Goal: Task Accomplishment & Management: Use online tool/utility

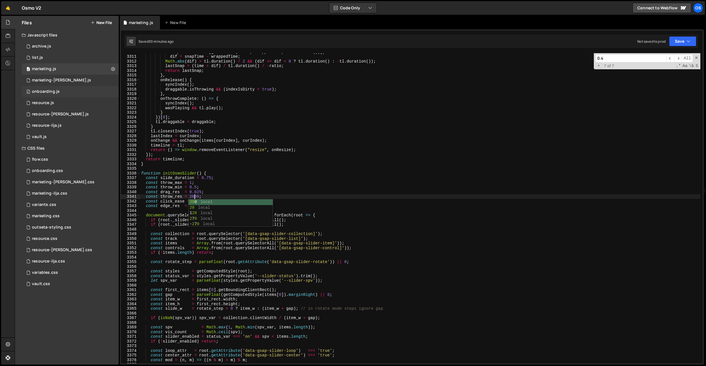
scroll to position [8483, 0]
click at [48, 217] on div "marketing.css" at bounding box center [46, 216] width 28 height 5
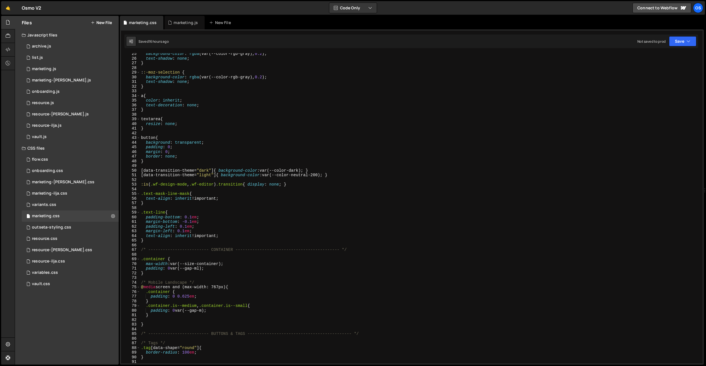
scroll to position [65, 0]
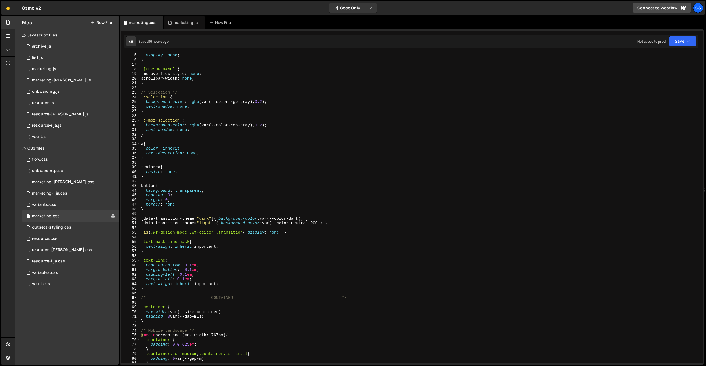
click at [158, 286] on div "display : none ; } .[PERSON_NAME] { -ms-overflow-style : none ; scrollbar-width…" at bounding box center [420, 213] width 561 height 320
type textarea "}"
paste textarea "data-svg-img]"
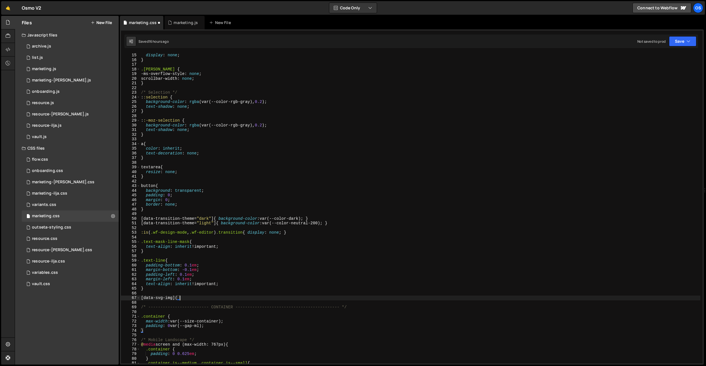
type textarea "[data-svg-img] {}"
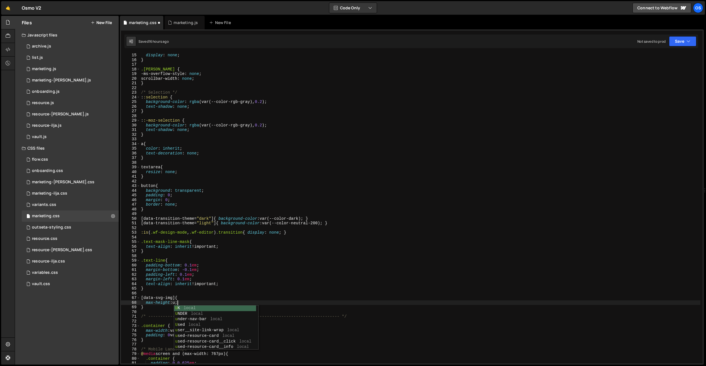
type textarea "max-height: unset;"
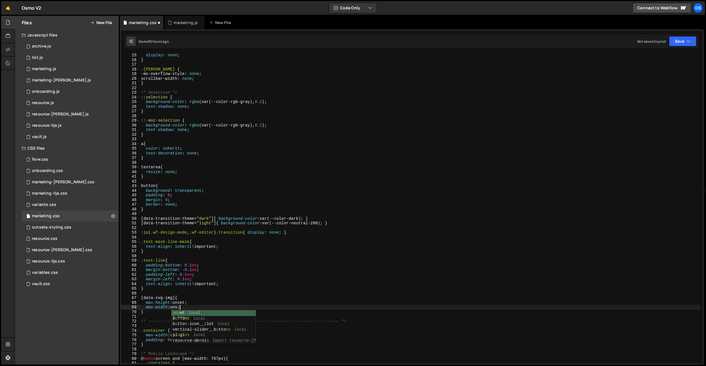
type textarea "max-width: unset;"
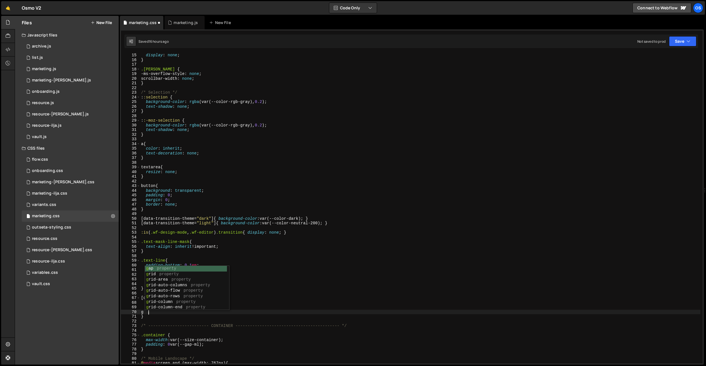
scroll to position [0, 0]
type textarea "g"
type textarea "height: auto;"
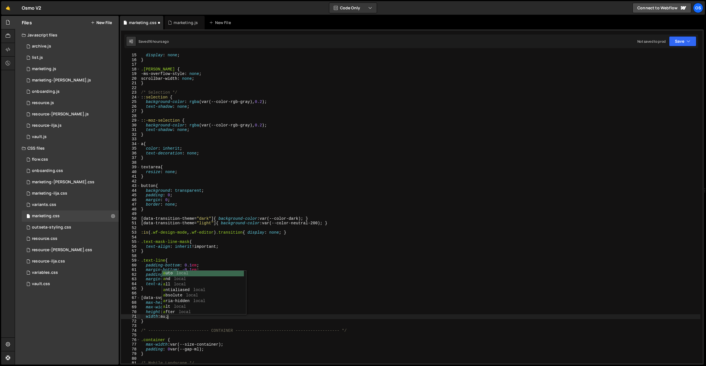
scroll to position [0, 2]
type textarea "width: auto;"
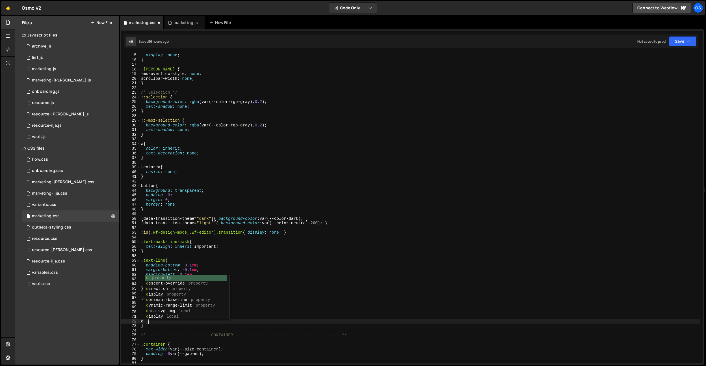
scroll to position [0, 0]
type textarea "display: block;"
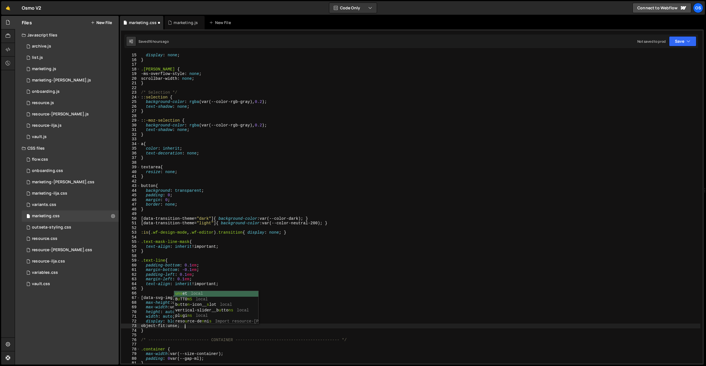
scroll to position [0, 3]
click at [380, 263] on div "display : none ; } .[PERSON_NAME] { -ms-overflow-style : none ; scrollbar-width…" at bounding box center [420, 213] width 561 height 320
type textarea "padding-bottom: 0.1em;"
click at [421, 255] on div "display : none ; } .[PERSON_NAME] { -ms-overflow-style : none ; scrollbar-width…" at bounding box center [420, 213] width 561 height 320
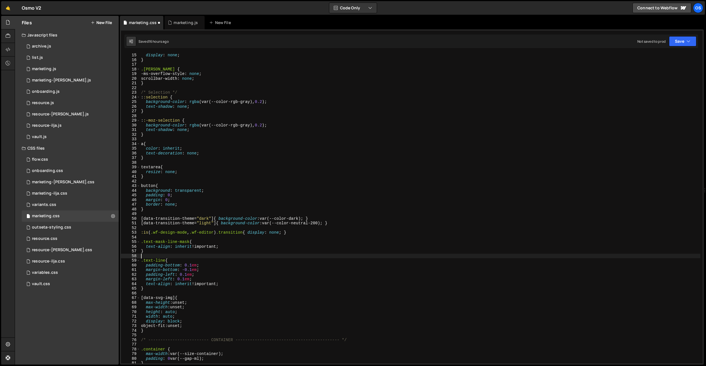
click at [249, 322] on div "display : none ; } .[PERSON_NAME] { -ms-overflow-style : none ; scrollbar-width…" at bounding box center [420, 213] width 561 height 320
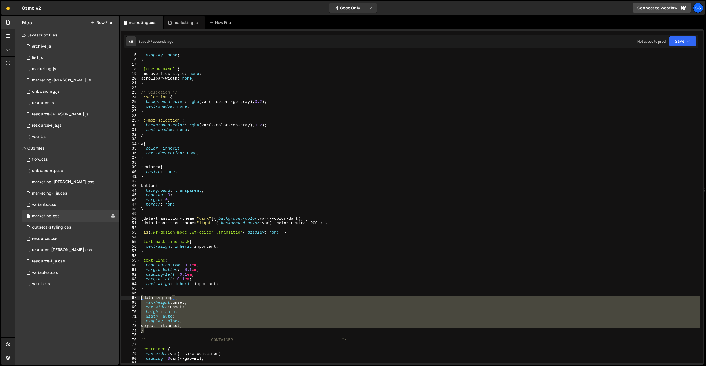
drag, startPoint x: 150, startPoint y: 330, endPoint x: 136, endPoint y: 297, distance: 35.6
click at [137, 297] on div "display: block; 15 16 17 18 19 20 21 22 23 24 25 26 27 28 29 30 31 32 33 34 35 …" at bounding box center [412, 208] width 582 height 310
type textarea "[data-svg-img] { max-height: unset;"
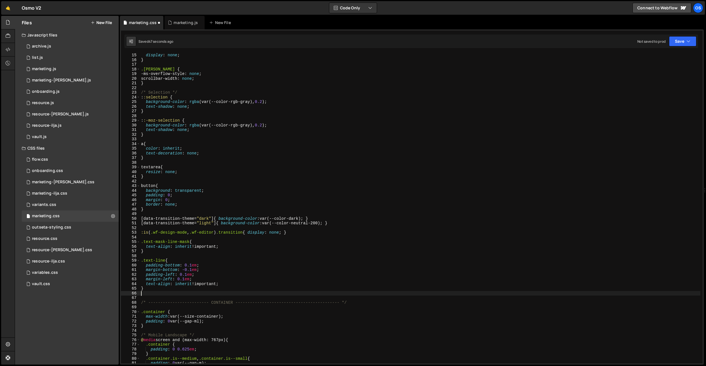
type textarea "}"
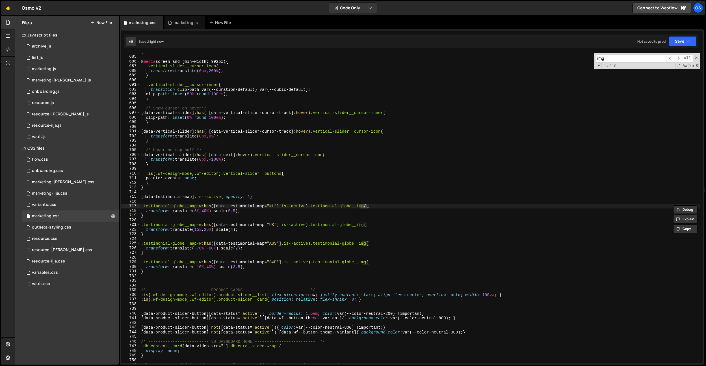
scroll to position [3191, 0]
type input "img"
click at [672, 59] on span "​" at bounding box center [671, 58] width 8 height 8
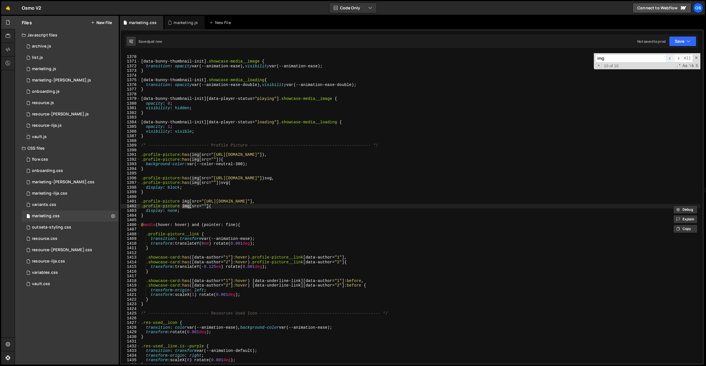
click at [672, 59] on span "​" at bounding box center [671, 58] width 8 height 8
click at [469, 96] on div "[ data-bunny-thumbnail-init ] .showcase-media__image { transition : opacity var…" at bounding box center [420, 210] width 561 height 320
click at [678, 59] on span "​" at bounding box center [679, 58] width 8 height 8
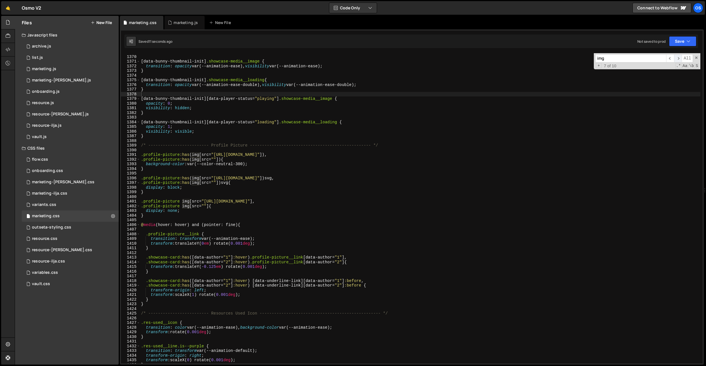
click at [678, 59] on span "​" at bounding box center [679, 58] width 8 height 8
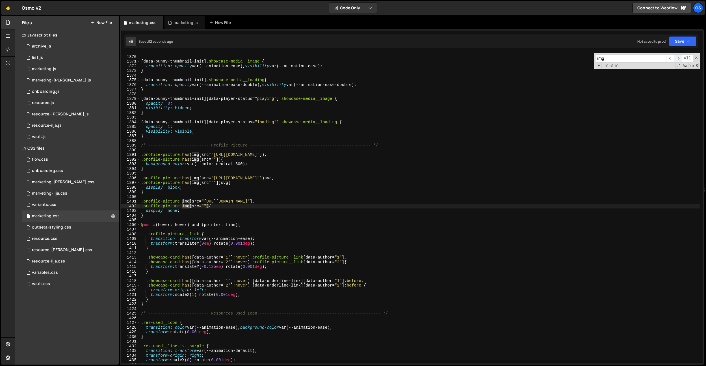
click at [678, 59] on span "​" at bounding box center [679, 58] width 8 height 8
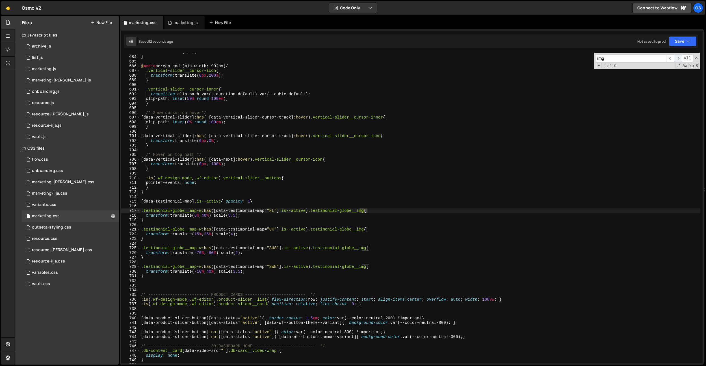
scroll to position [3186, 0]
drag, startPoint x: 59, startPoint y: 272, endPoint x: 464, endPoint y: 147, distance: 424.0
click at [59, 272] on div "variables.css 0" at bounding box center [70, 272] width 97 height 11
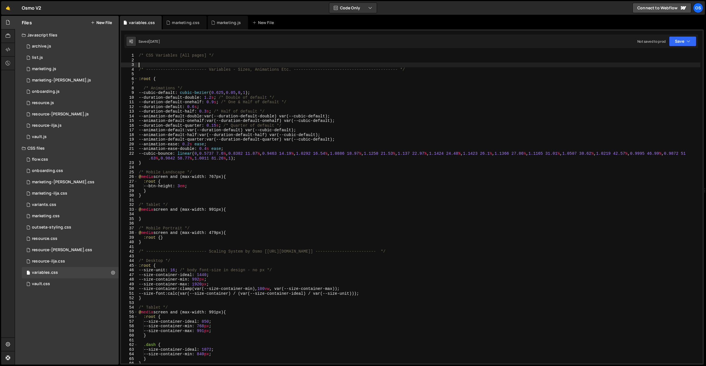
click at [613, 64] on div "/* CSS Variables [All pages] */ /* ------------------------- Variables - Sizes,…" at bounding box center [419, 213] width 563 height 320
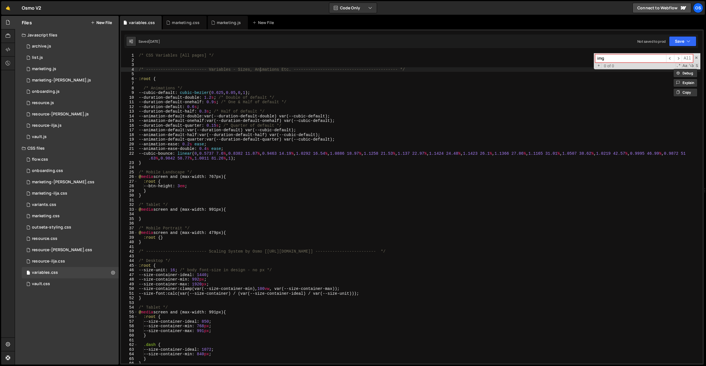
type input "img"
drag, startPoint x: 305, startPoint y: 154, endPoint x: 294, endPoint y: 133, distance: 23.4
click at [305, 154] on div "/* CSS Variables [All pages] */ /* ------------------------- Variables - Sizes,…" at bounding box center [419, 213] width 563 height 320
click at [222, 71] on div "/* CSS Variables [All pages] */ /* ------------------------- Variables - Sizes,…" at bounding box center [419, 213] width 563 height 320
type textarea "/* ------------------------- Variables - Sizes, Animations Etc. ---------------…"
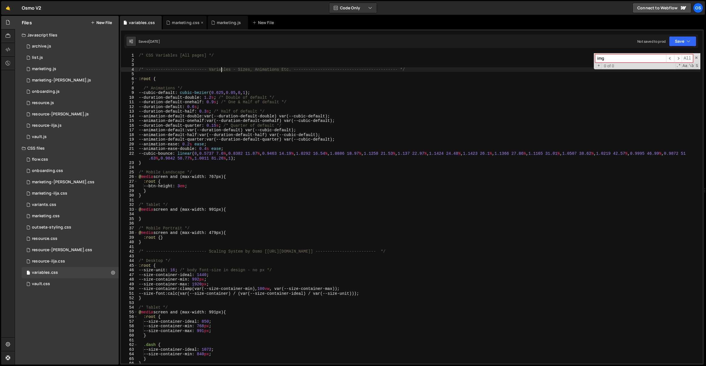
drag, startPoint x: 181, startPoint y: 23, endPoint x: 171, endPoint y: 23, distance: 9.9
click at [181, 23] on div "marketing.css" at bounding box center [186, 23] width 28 height 6
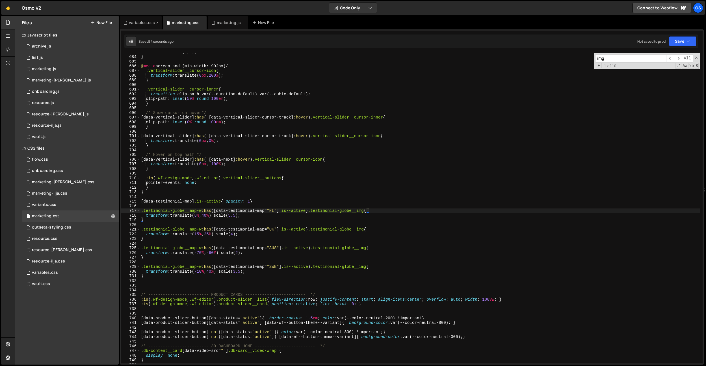
click at [158, 23] on icon at bounding box center [158, 23] width 4 height 6
click at [210, 109] on div "transform : scale( 1 , 1 ) ; } @ media screen and (min-width: 992px) { .vertica…" at bounding box center [420, 210] width 561 height 320
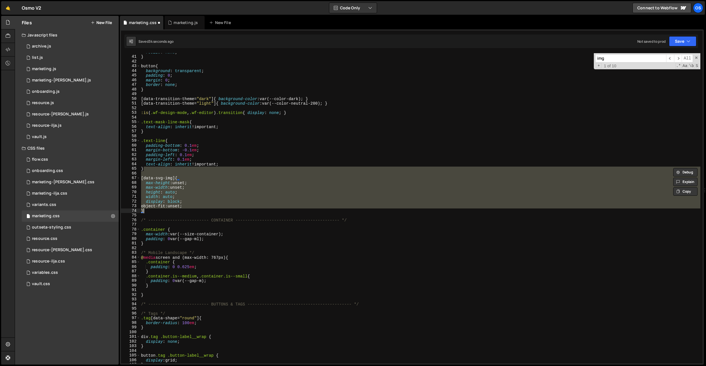
scroll to position [186, 0]
click at [201, 169] on div "resize : none ; } button { background : transparent ; padding : 0 ; margin : 0 …" at bounding box center [420, 208] width 561 height 310
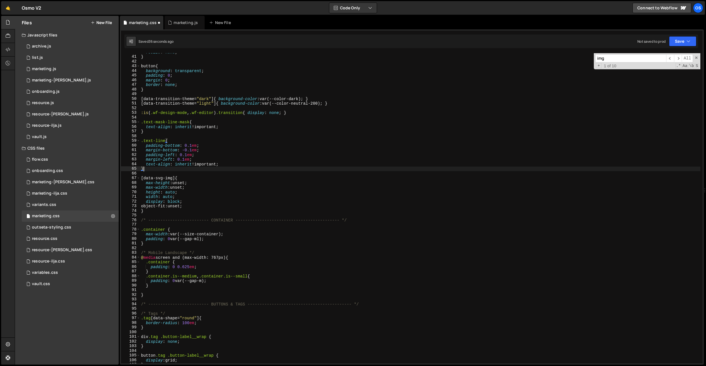
click at [142, 179] on div "resize : none ; } button { background : transparent ; padding : 0 ; margin : 0 …" at bounding box center [420, 210] width 561 height 320
click at [192, 176] on div "resize : none ; } button { background : transparent ; padding : 0 ; margin : 0 …" at bounding box center [420, 210] width 561 height 320
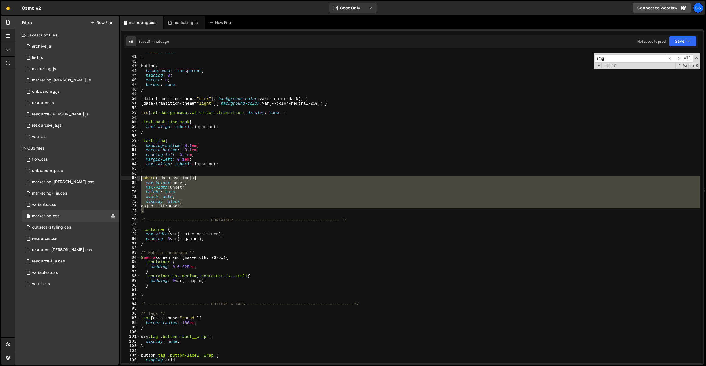
drag, startPoint x: 169, startPoint y: 212, endPoint x: 139, endPoint y: 179, distance: 44.8
click at [139, 179] on div ":where([data-svg-img]) { 40 41 42 43 44 45 46 47 48 49 50 51 52 53 54 55 56 57 …" at bounding box center [412, 208] width 582 height 310
type textarea ":where([data-svg-img]) { max-height: unset;"
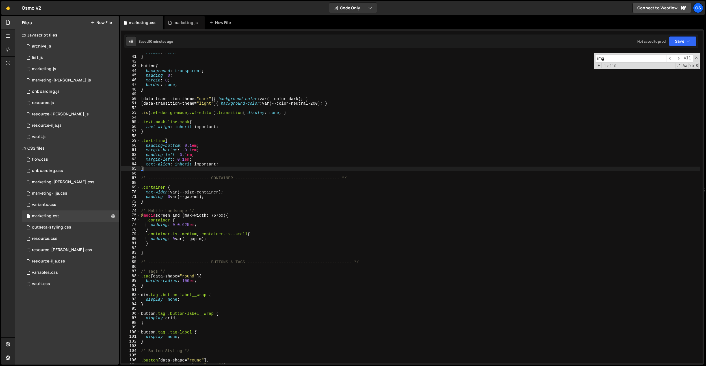
click at [181, 121] on div "resize : none ; } button { background : transparent ; padding : 0 ; margin : 0 …" at bounding box center [420, 210] width 561 height 320
type textarea ".text-mask-line-mask{"
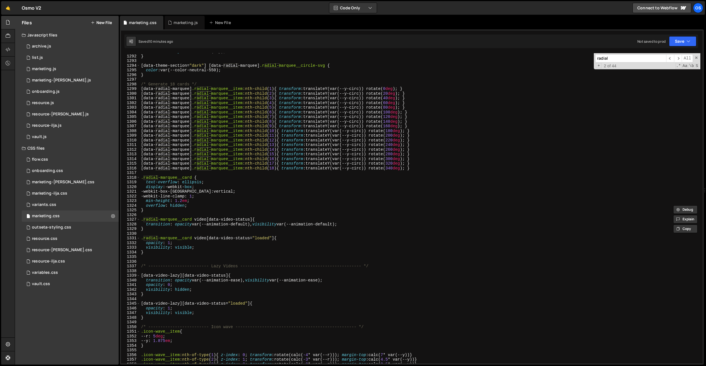
scroll to position [6024, 0]
type input "radial"
click at [176, 258] on div "transform-origin : center var(--y) ; } [ data-theme-section = " dark " ] [ data…" at bounding box center [420, 209] width 561 height 320
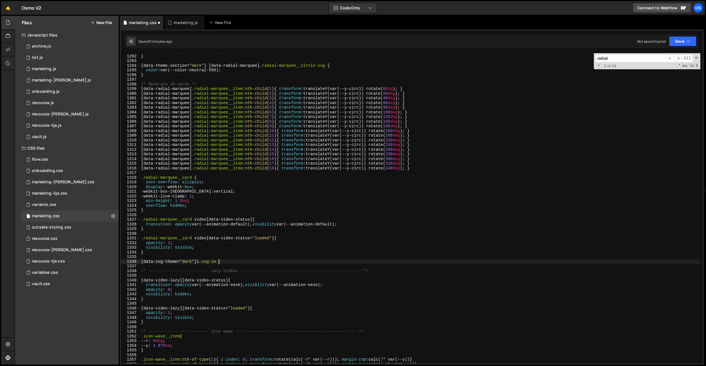
scroll to position [0, 5]
paste textarea "svg-img"
type textarea "[data-svg-theme="dark"] .svg-img {}"
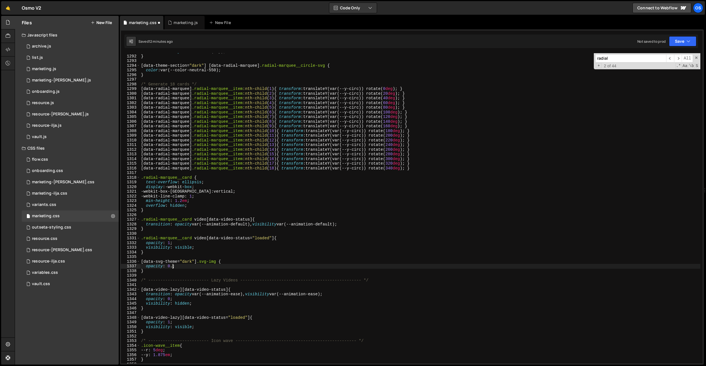
scroll to position [0, 2]
click at [164, 271] on div "transform-origin : center var(--y) ; } [ data-theme-section = " dark " ] [ data…" at bounding box center [420, 209] width 561 height 320
type textarea "}"
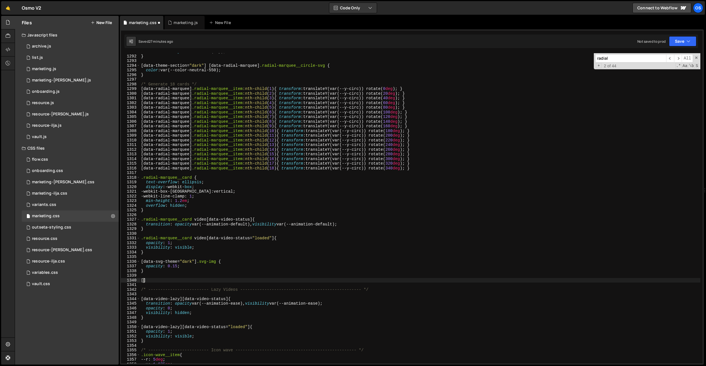
paste textarea "data-wf--hero-background-lines--variant]"
drag, startPoint x: 181, startPoint y: 265, endPoint x: 147, endPoint y: 267, distance: 34.5
click at [147, 267] on div "transform-origin : center var(--y) ; } [ data-theme-section = " dark " ] [ data…" at bounding box center [420, 209] width 561 height 320
click at [234, 279] on div "transform-origin : center var(--y) ; } [ data-theme-section = " dark " ] [ data…" at bounding box center [420, 209] width 561 height 320
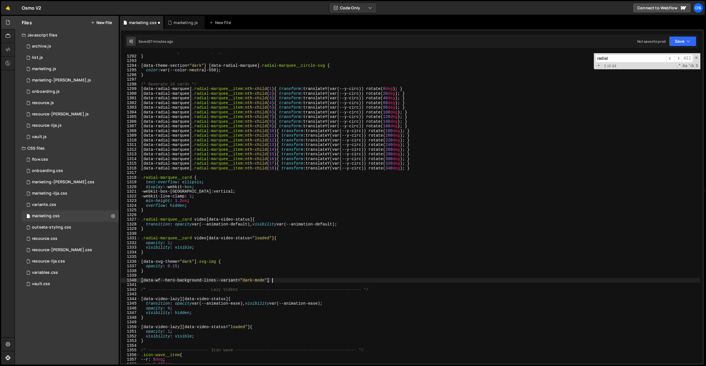
type textarea "[data-wf--hero-background-lines--variant="dark-mode"] {}"
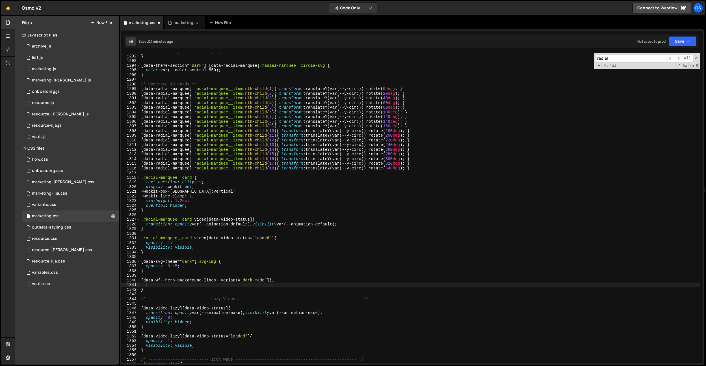
scroll to position [0, 0]
paste textarea "opacity: 0.15;"
click at [273, 280] on div "transform-origin : center var(--y) ; } [ data-theme-section = " dark " ] [ data…" at bounding box center [420, 209] width 561 height 320
click at [268, 123] on div "transform-origin : center var(--y) ; } [ data-theme-section = " dark " ] [ data…" at bounding box center [420, 209] width 561 height 320
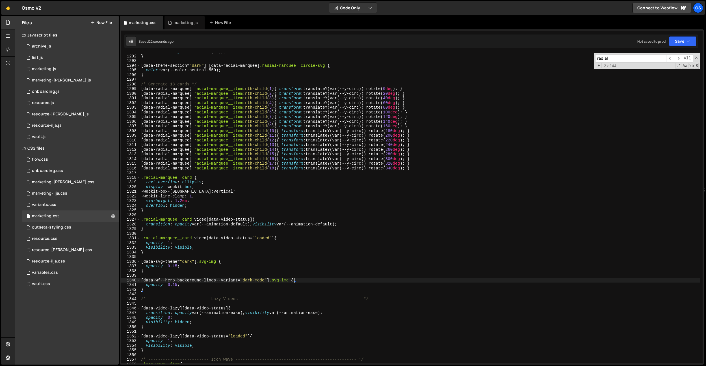
type textarea "[data-radial-marquee] .radial-marquee__item:nth-child(8) { transform: translate…"
type input "c"
drag, startPoint x: 188, startPoint y: 24, endPoint x: 273, endPoint y: 129, distance: 135.0
click at [188, 24] on div "marketing.js" at bounding box center [186, 23] width 24 height 6
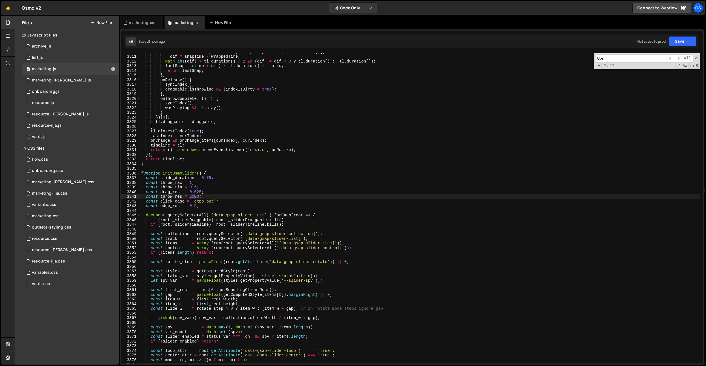
type textarea "tl.closestIndex(true);"
click at [273, 130] on div "snapTime = times [ getClosest ( times , wrappedTime , tl . duration ( ))] , dif…" at bounding box center [420, 209] width 561 height 320
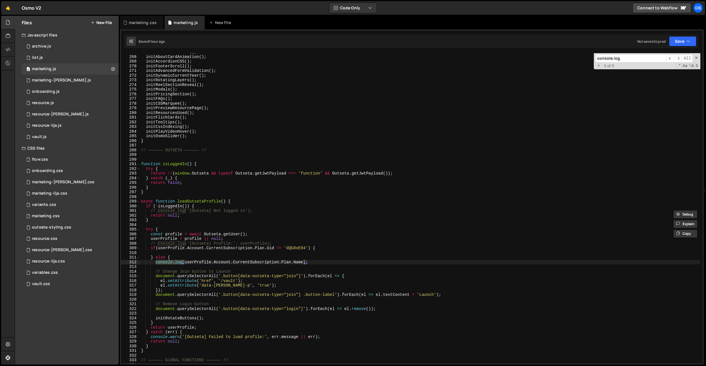
type input "console.log"
drag, startPoint x: 321, startPoint y: 263, endPoint x: 64, endPoint y: 260, distance: 256.8
click at [64, 260] on div "Files New File Javascript files 0 archive.js 0 0 list.js 0 0 marketing.js 0 0 0…" at bounding box center [361, 190] width 692 height 349
click at [221, 79] on div "initVerticalSlider ( ) ; initAboutCardAnimation ( ) ; initAccordionCSS ( ) ; in…" at bounding box center [420, 210] width 561 height 320
type textarea "initRotatingLayers();"
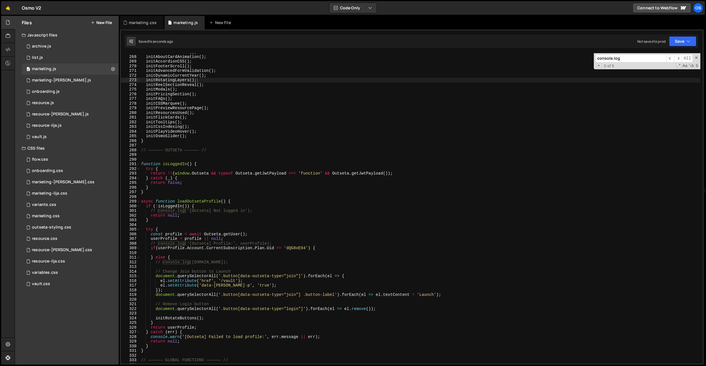
paste input "revealTargets"
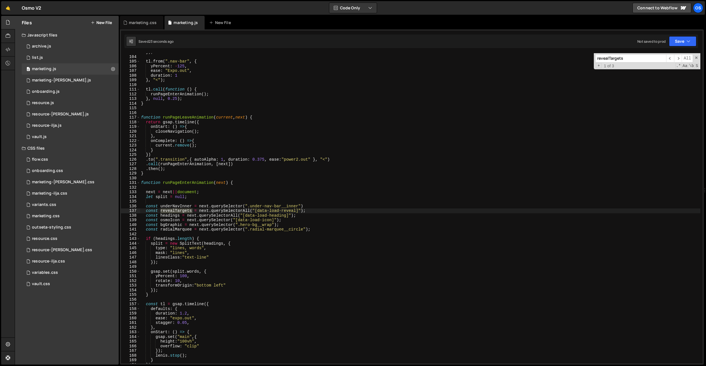
scroll to position [458, 0]
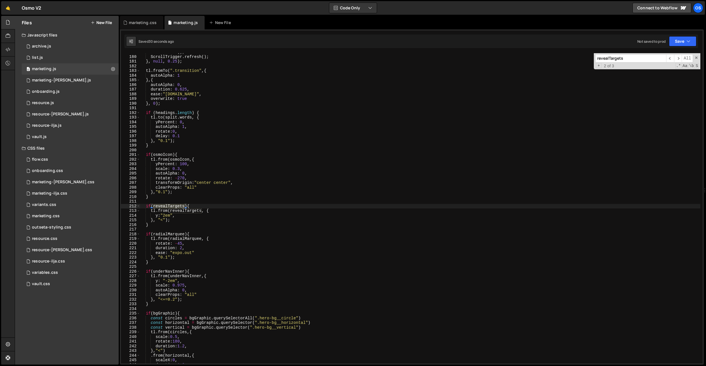
type input "revealTargets"
click at [165, 235] on div "[PERSON_NAME] . start ( ) ; ScrollTrigger . refresh ( ) ; } , null , 0.25 ) ; t…" at bounding box center [420, 210] width 561 height 320
click at [188, 223] on div "[PERSON_NAME] . start ( ) ; ScrollTrigger . refresh ( ) ; } , null , 0.25 ) ; t…" at bounding box center [420, 210] width 561 height 320
type textarea "}"
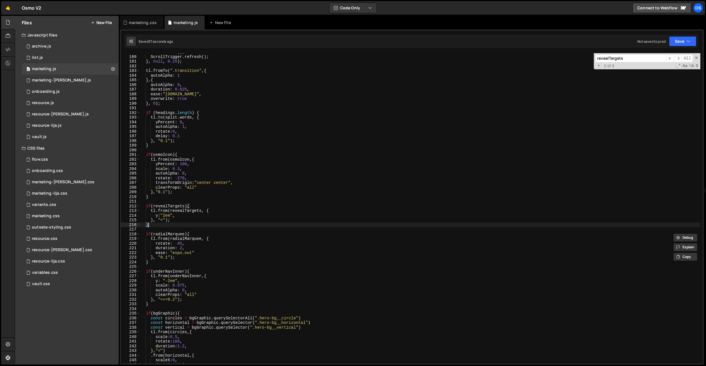
scroll to position [0, 0]
paste input "adialMarquee"
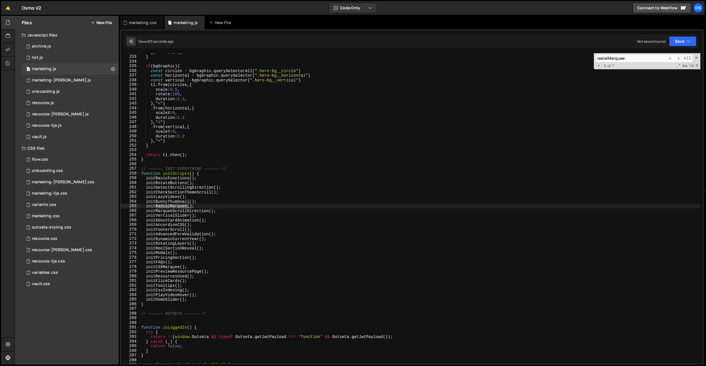
type input "radialMarquee"
type textarea "initDetectScrollingDirection();"
click at [343, 187] on div "} , "<+=0.2" ) ; } if ( bgGraphic ) { const circles = bgGraphic . querySelector…" at bounding box center [420, 210] width 561 height 320
